Goal: Use online tool/utility: Utilize a website feature to perform a specific function

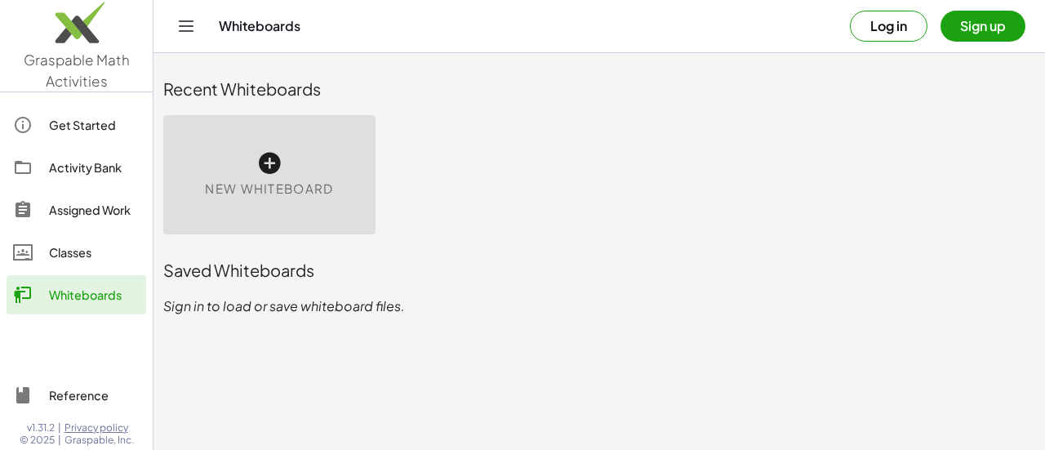
click at [100, 252] on div "Classes" at bounding box center [94, 253] width 91 height 20
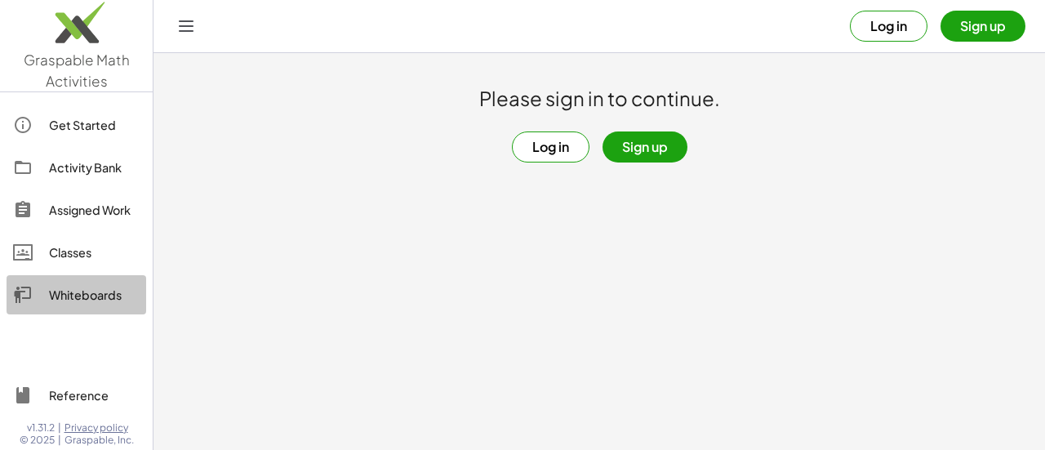
click at [104, 277] on link "Whiteboards" at bounding box center [77, 294] width 140 height 39
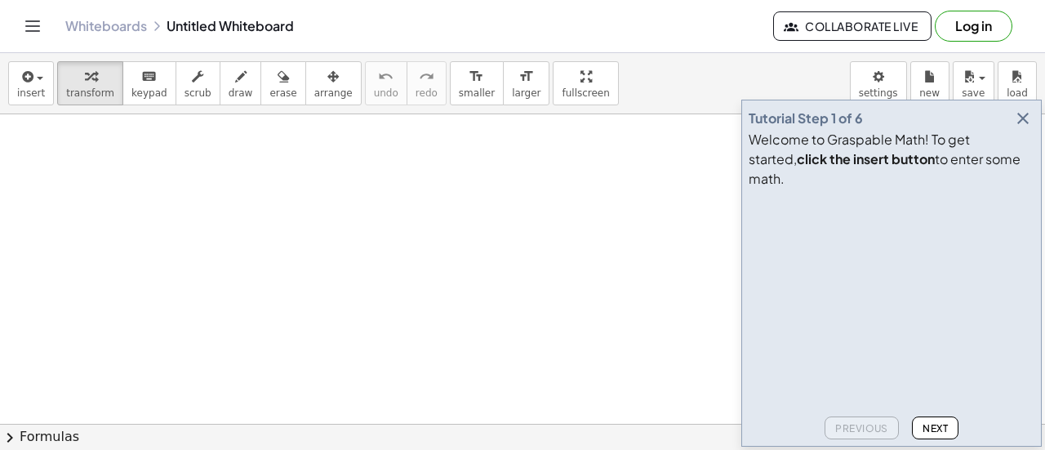
click at [1019, 128] on icon "button" at bounding box center [1023, 119] width 20 height 20
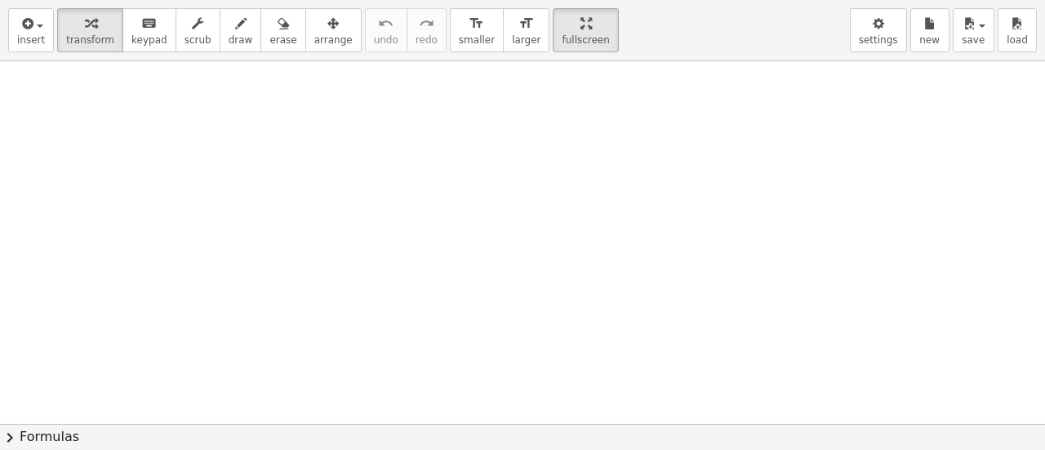
click at [531, 188] on div "insert select one: Math Expression Function Text Youtube Video Graphing Geometr…" at bounding box center [522, 225] width 1045 height 450
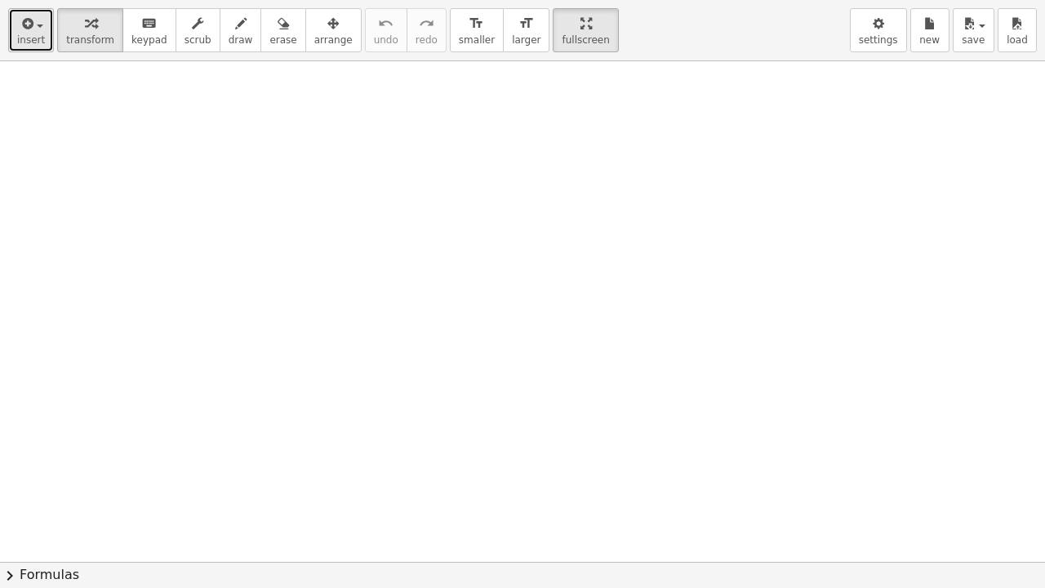
click at [27, 36] on span "insert" at bounding box center [31, 39] width 28 height 11
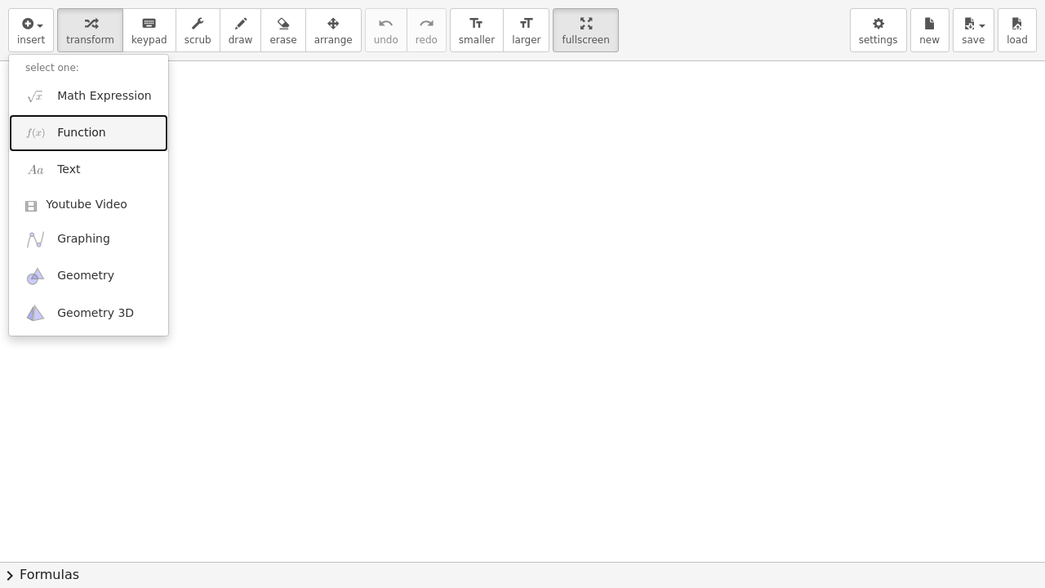
click at [60, 144] on link "Function" at bounding box center [88, 132] width 159 height 37
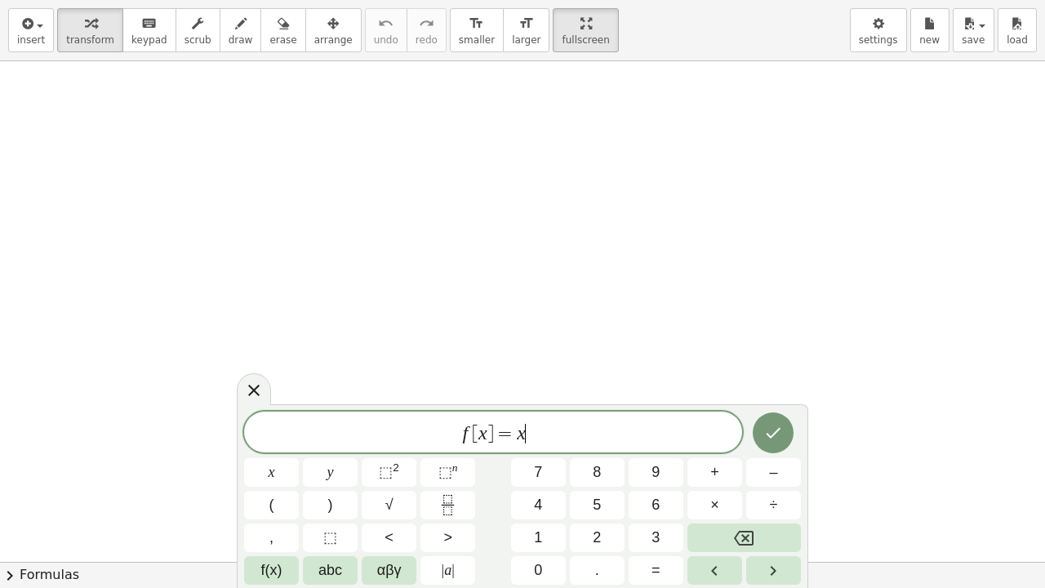
click at [643, 434] on span "f [ x ] = x ​" at bounding box center [493, 433] width 498 height 23
click at [255, 385] on icon at bounding box center [254, 391] width 20 height 20
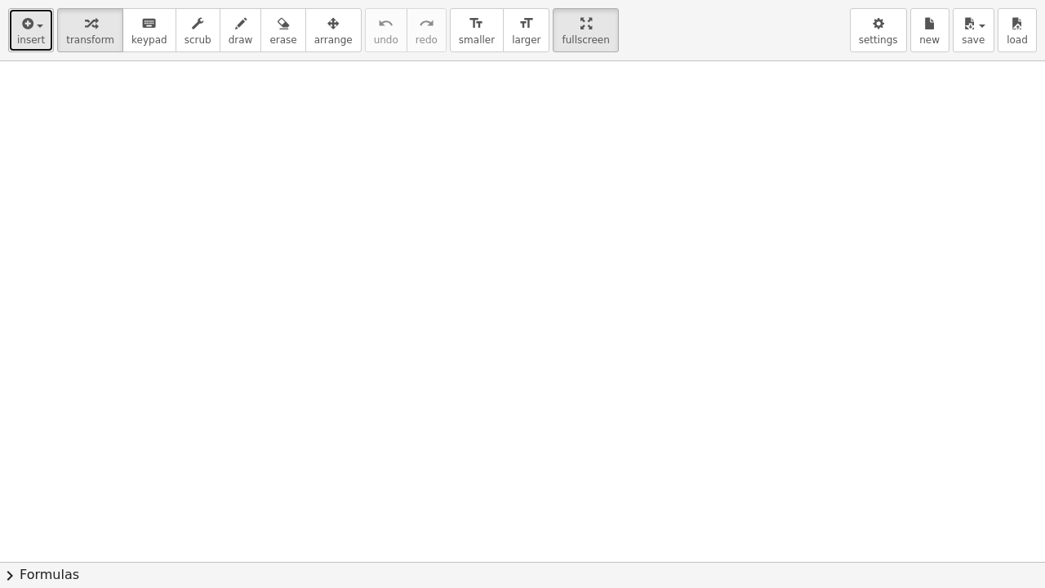
click at [26, 26] on icon "button" at bounding box center [26, 24] width 15 height 20
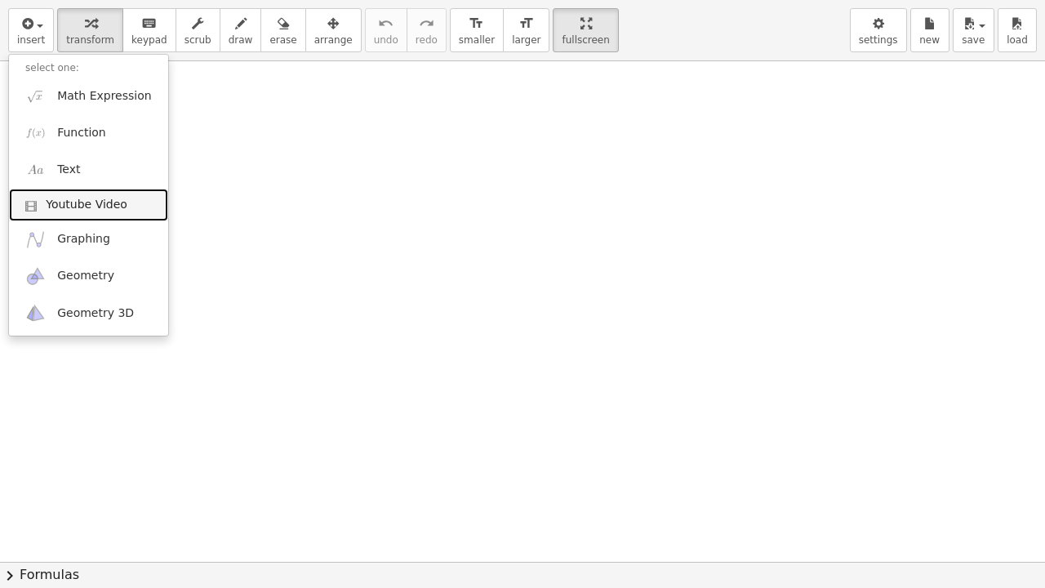
click at [59, 208] on span "Youtube Video" at bounding box center [87, 205] width 82 height 16
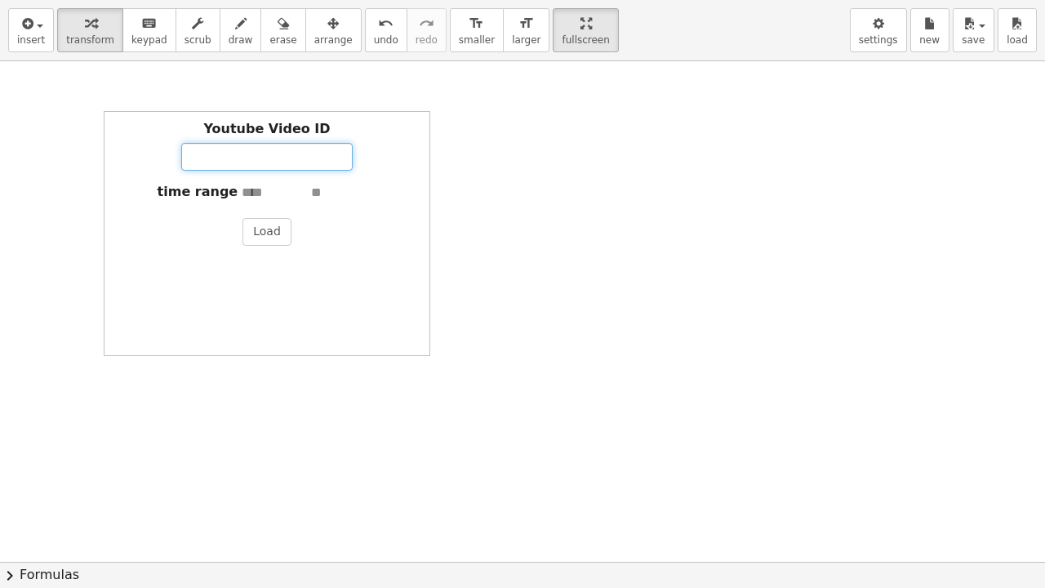
click at [261, 160] on input "Youtube Video ID" at bounding box center [266, 157] width 171 height 28
click at [200, 199] on label "time range" at bounding box center [198, 192] width 81 height 19
click at [206, 193] on label "time range" at bounding box center [198, 192] width 81 height 19
click at [248, 230] on button "Load" at bounding box center [267, 232] width 49 height 28
